Goal: Contribute content

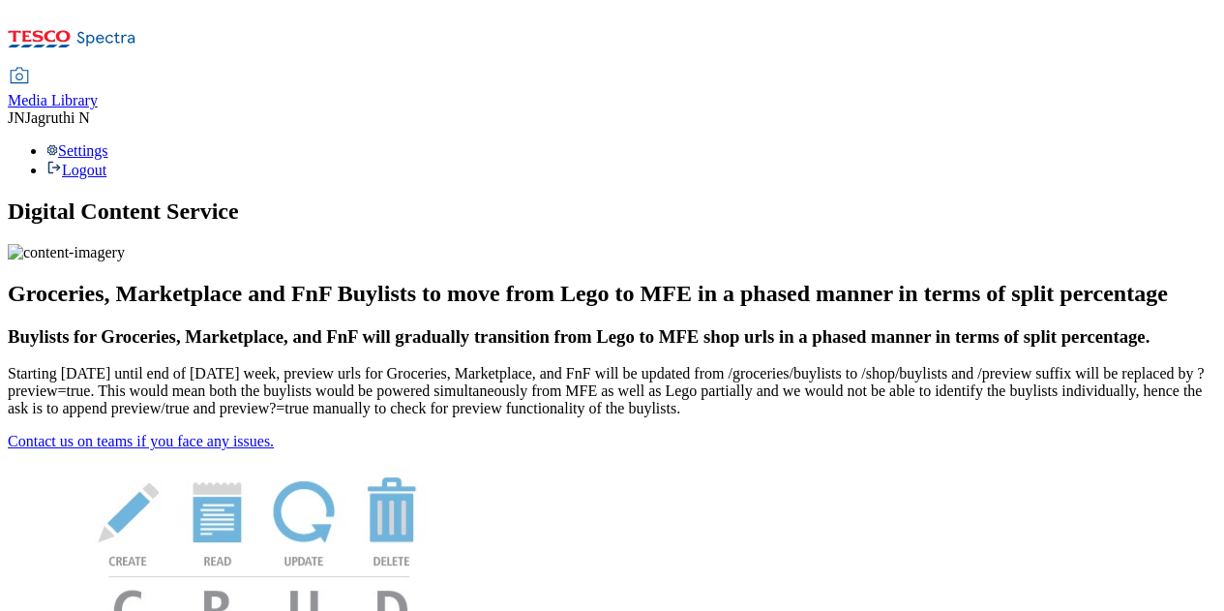
click at [31, 65] on icon at bounding box center [19, 76] width 23 height 23
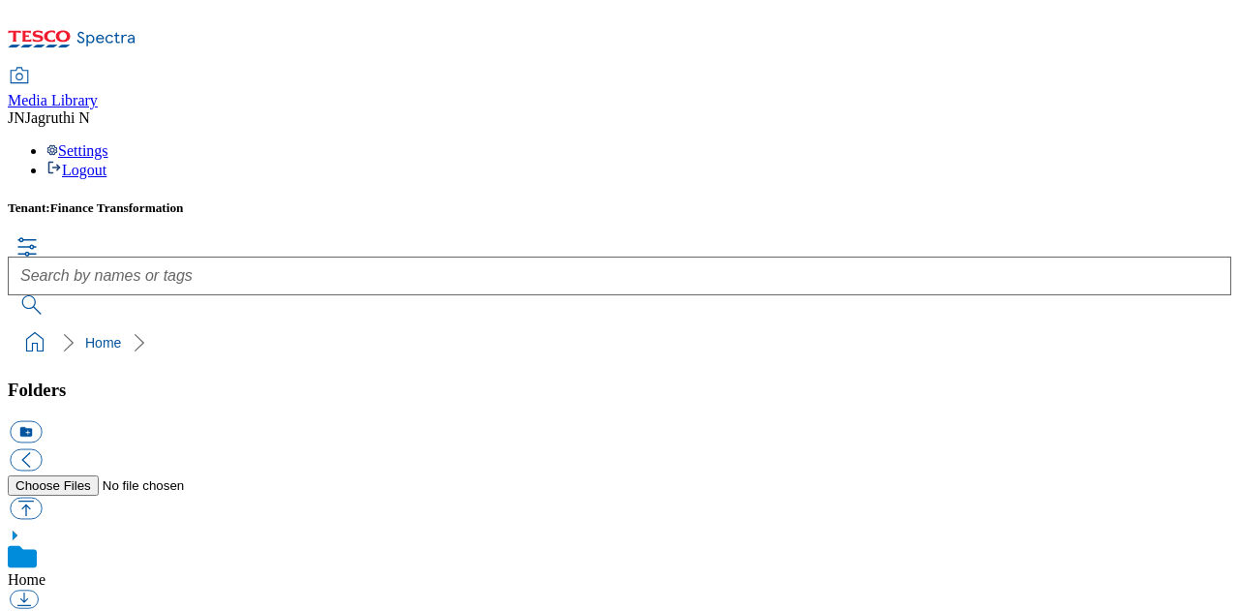
click at [42, 497] on button "button" at bounding box center [26, 508] width 32 height 22
